Goal: Find specific page/section: Find specific page/section

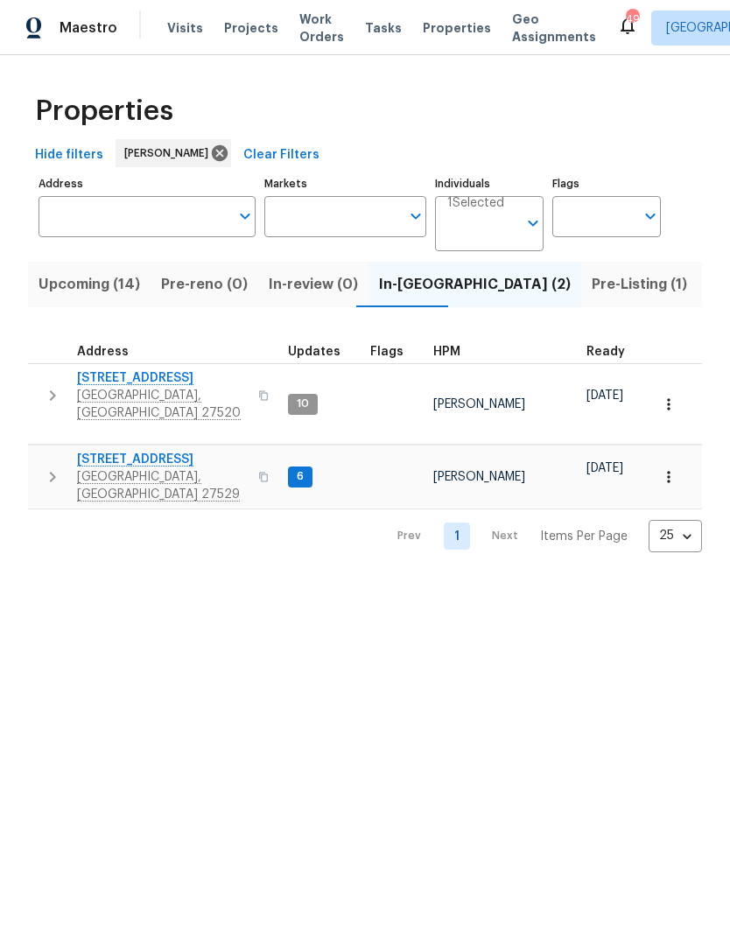
click at [66, 279] on span "Upcoming (14)" at bounding box center [90, 284] width 102 height 25
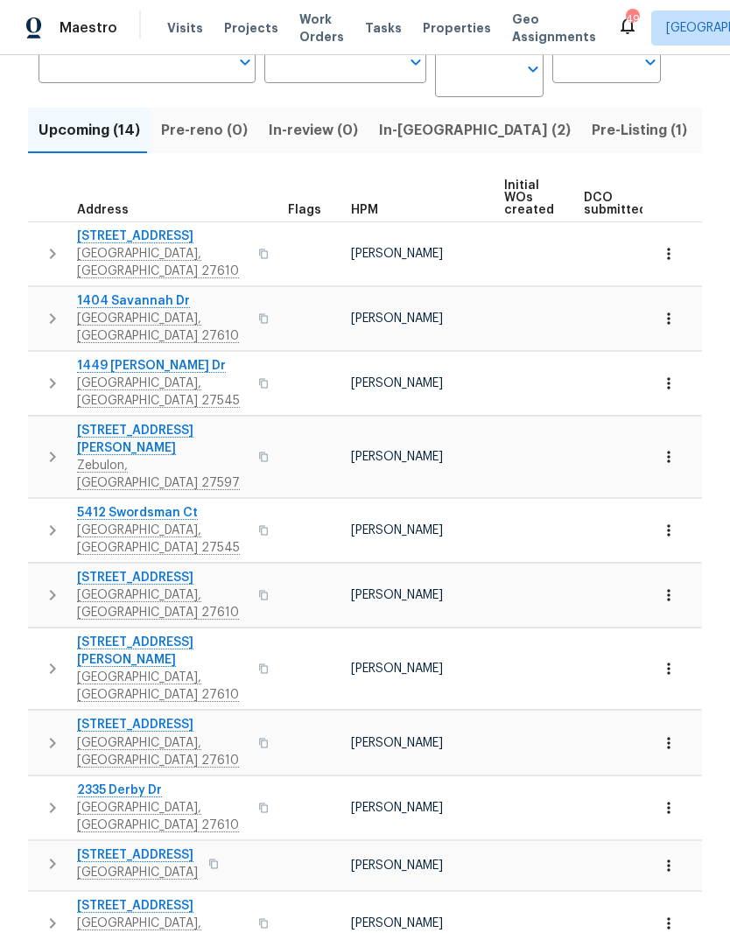
scroll to position [153, 0]
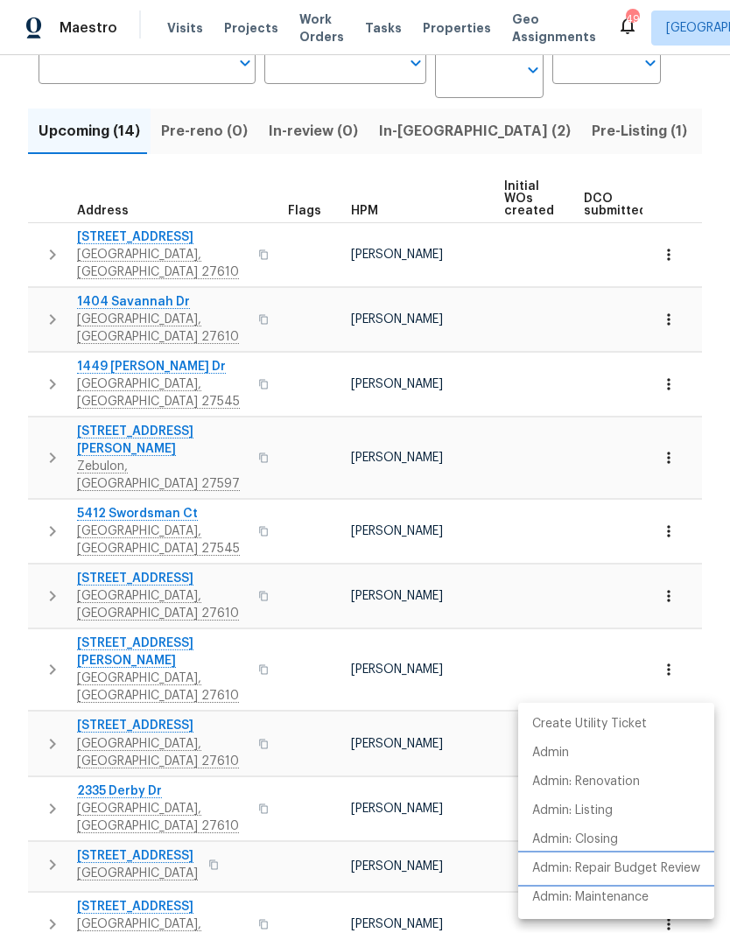
click at [675, 870] on p "Admin: Repair Budget Review" at bounding box center [616, 868] width 168 height 18
click at [409, 134] on div at bounding box center [365, 466] width 730 height 933
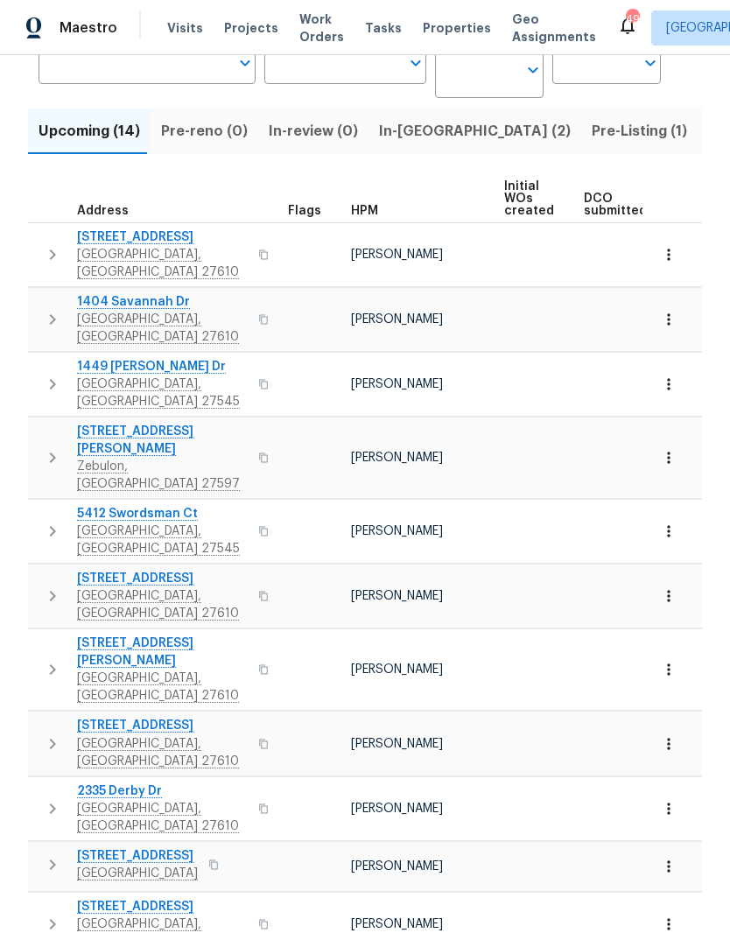
click at [417, 142] on span "In-reno (2)" at bounding box center [475, 131] width 192 height 25
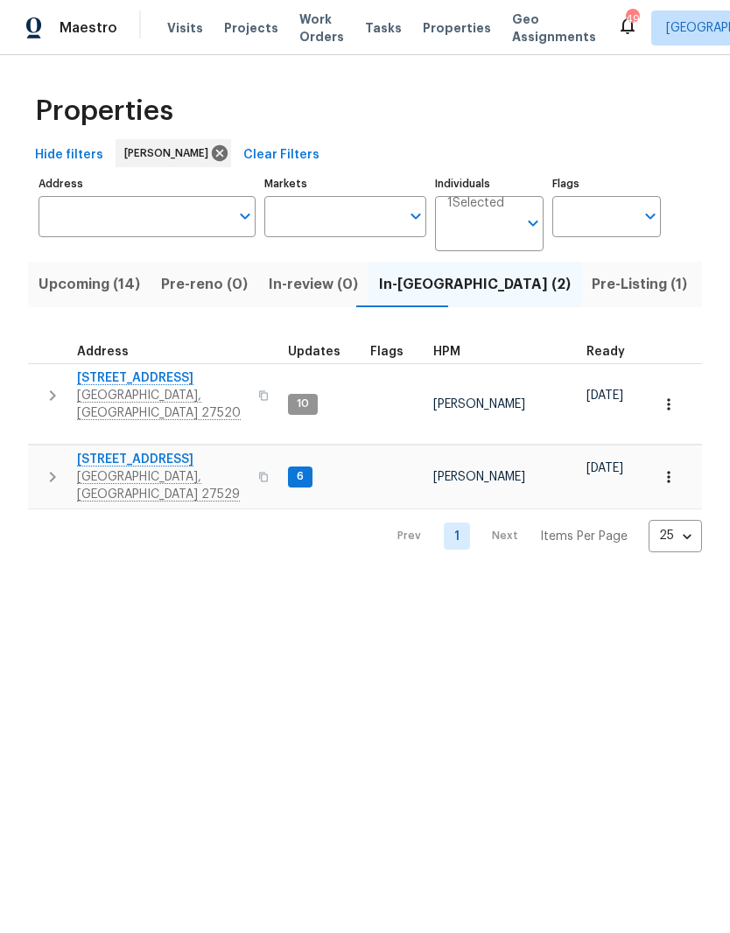
click at [102, 381] on span "416 Hunter Way" at bounding box center [162, 378] width 171 height 18
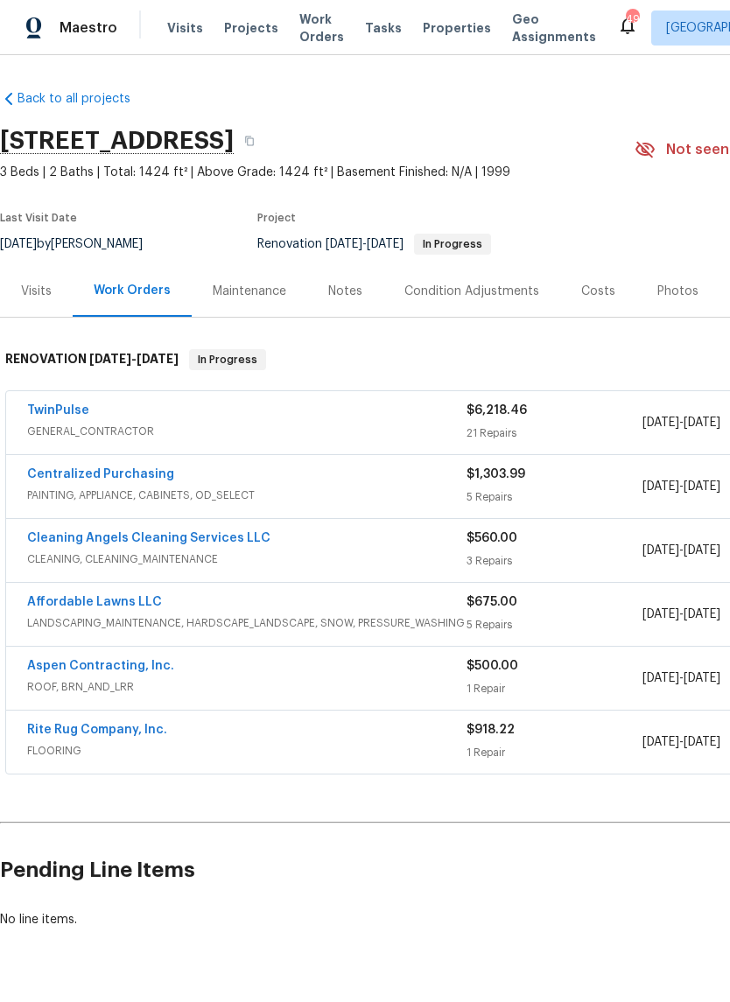
click at [338, 294] on div "Notes" at bounding box center [345, 292] width 34 height 18
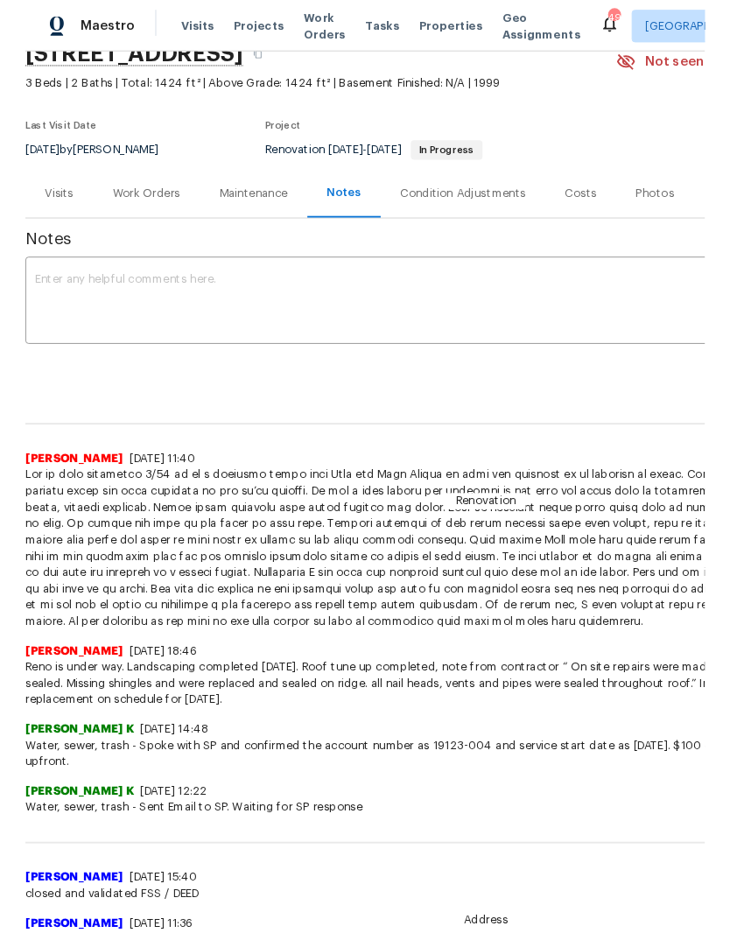
scroll to position [84, 0]
